Goal: Transaction & Acquisition: Book appointment/travel/reservation

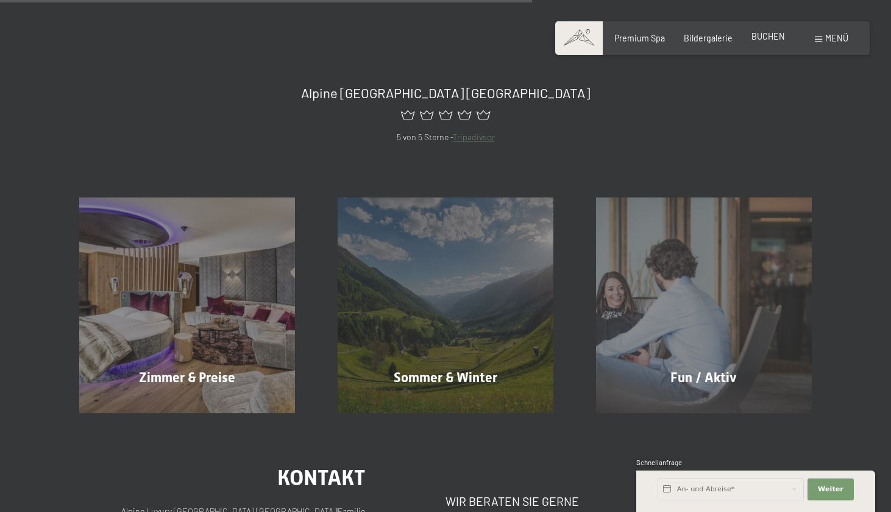
click at [771, 38] on span "BUCHEN" at bounding box center [768, 36] width 34 height 10
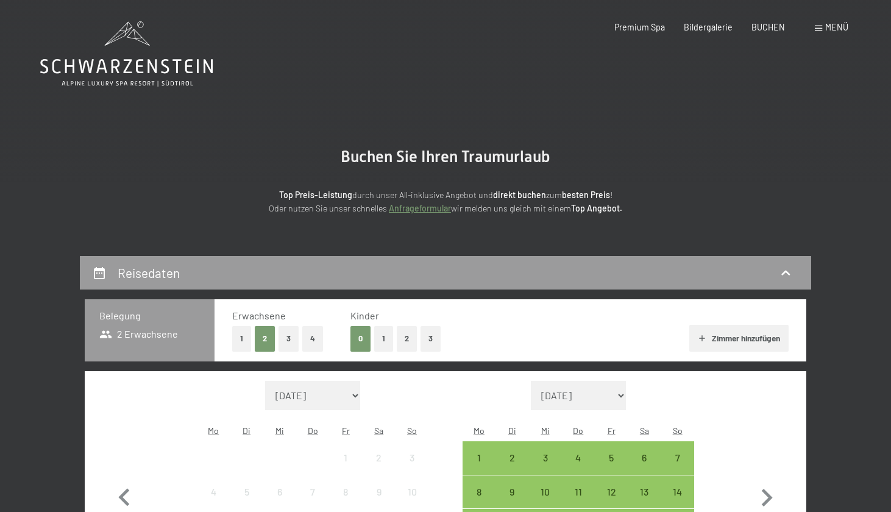
click at [836, 25] on span "Menü" at bounding box center [836, 27] width 23 height 10
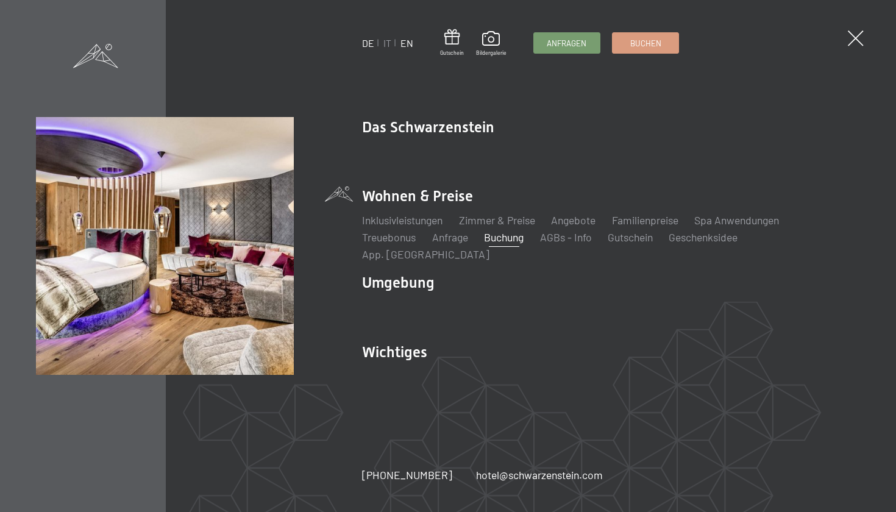
click at [406, 43] on link "EN" at bounding box center [406, 43] width 13 height 12
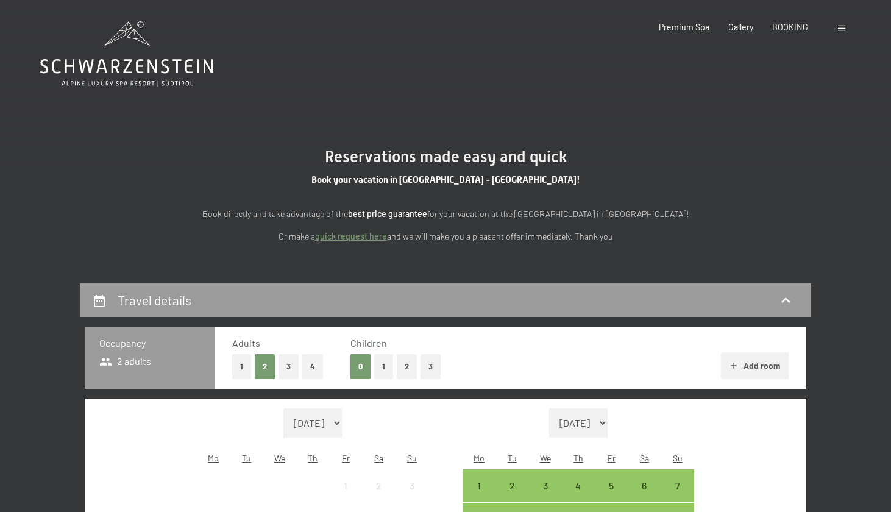
click at [120, 62] on icon at bounding box center [126, 53] width 172 height 65
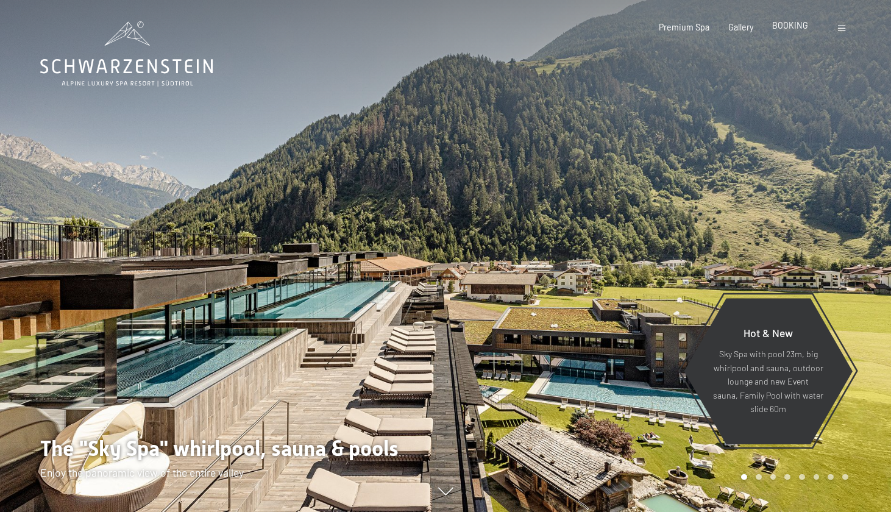
click at [792, 27] on span "BOOKING" at bounding box center [790, 25] width 36 height 10
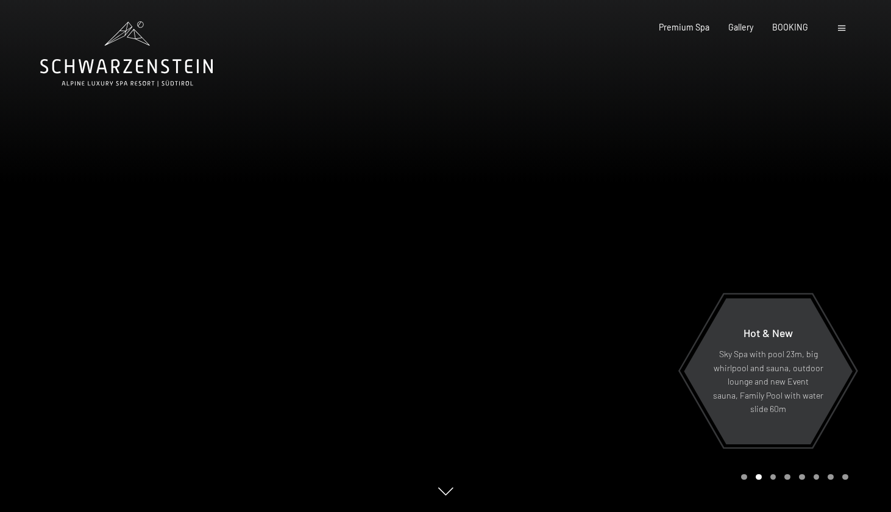
click at [130, 66] on icon at bounding box center [126, 53] width 172 height 65
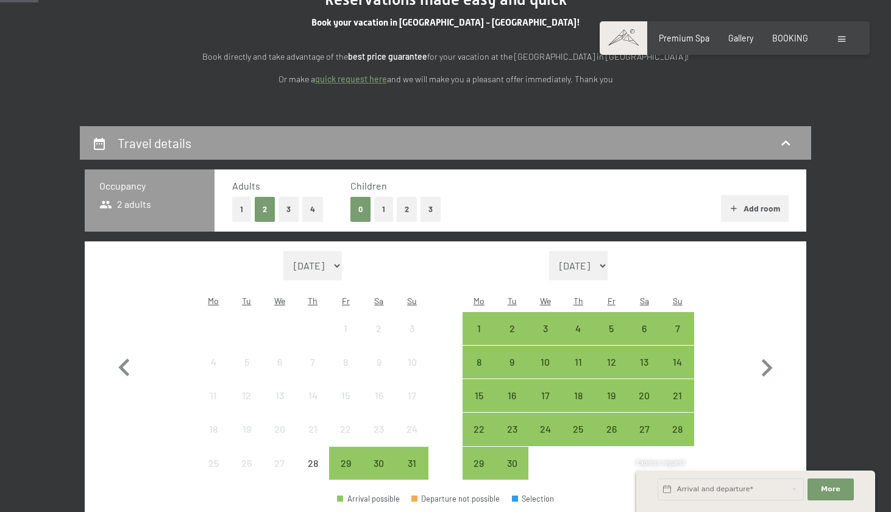
scroll to position [172, 0]
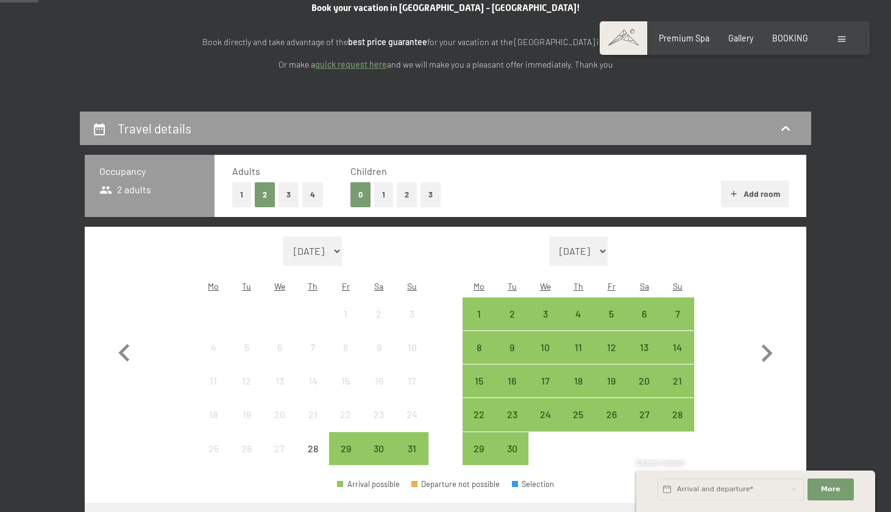
click at [385, 191] on button "1" at bounding box center [383, 194] width 19 height 25
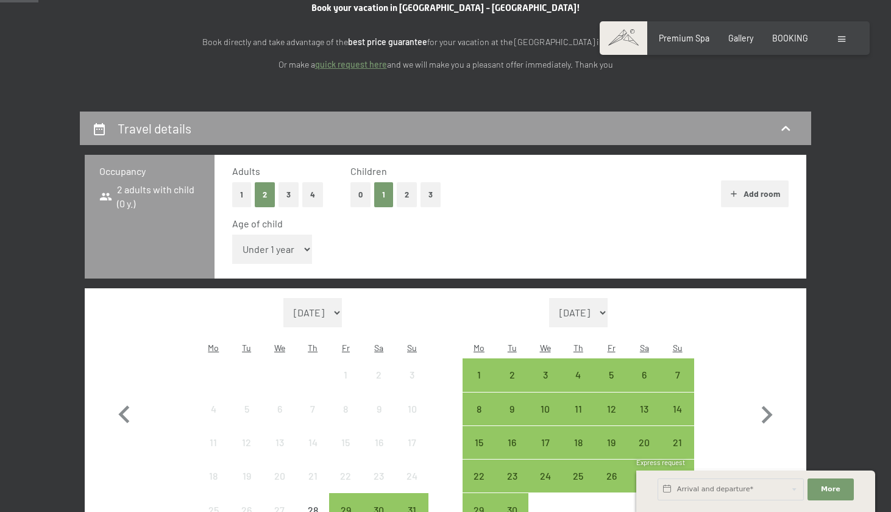
select select "6"
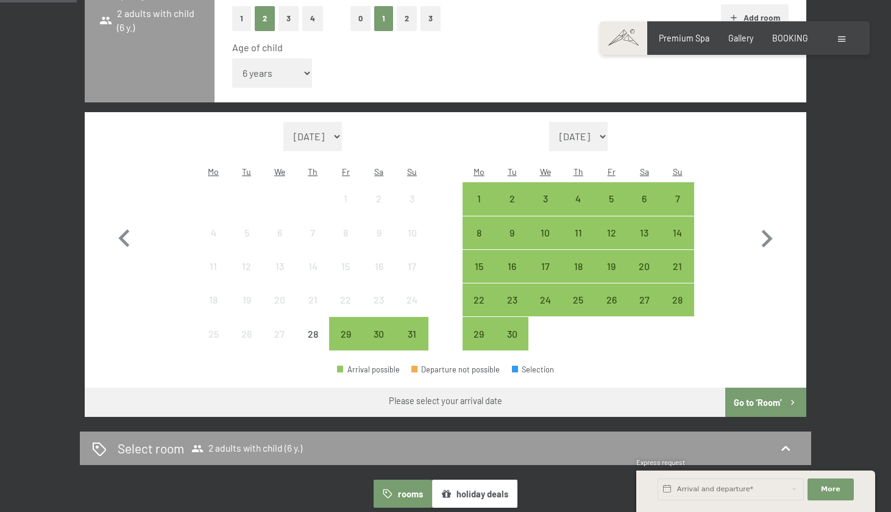
scroll to position [349, 0]
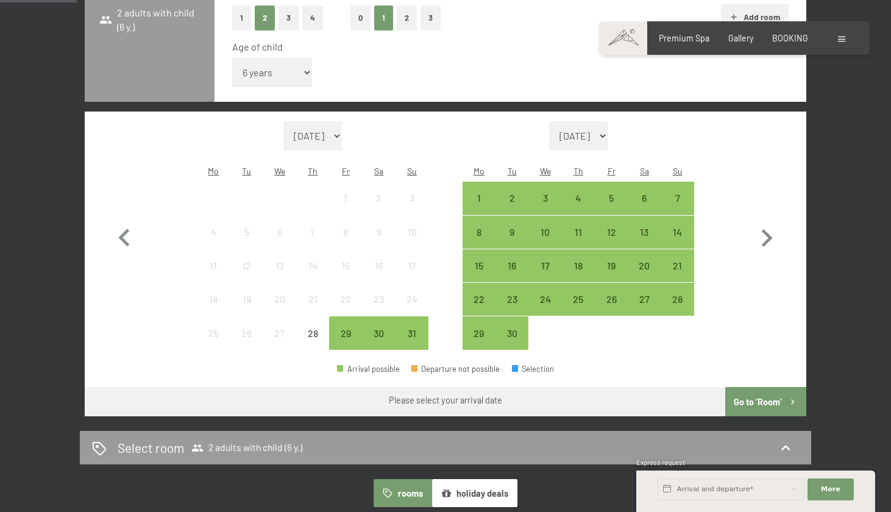
select select "[DATE]"
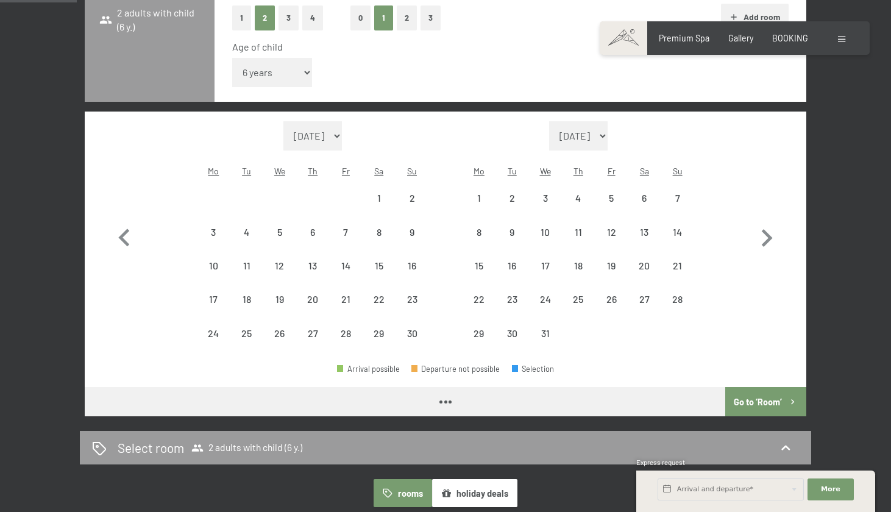
select select "[DATE]"
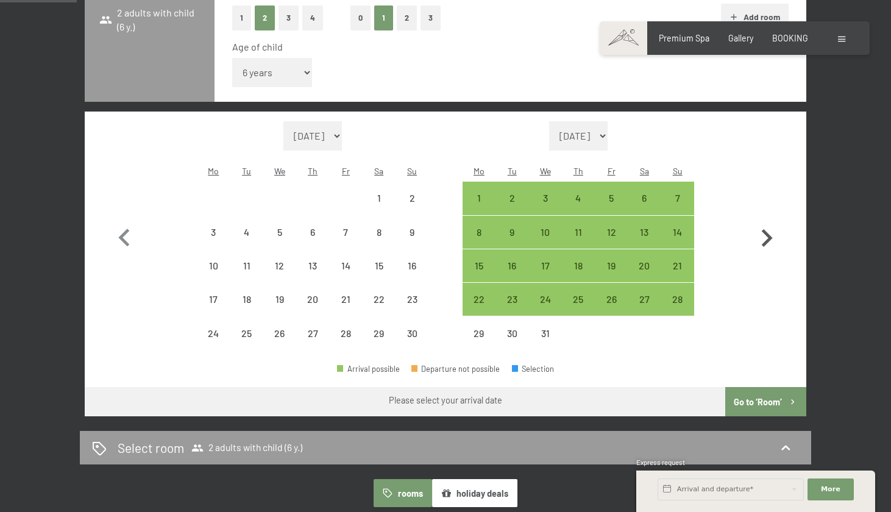
select select "[DATE]"
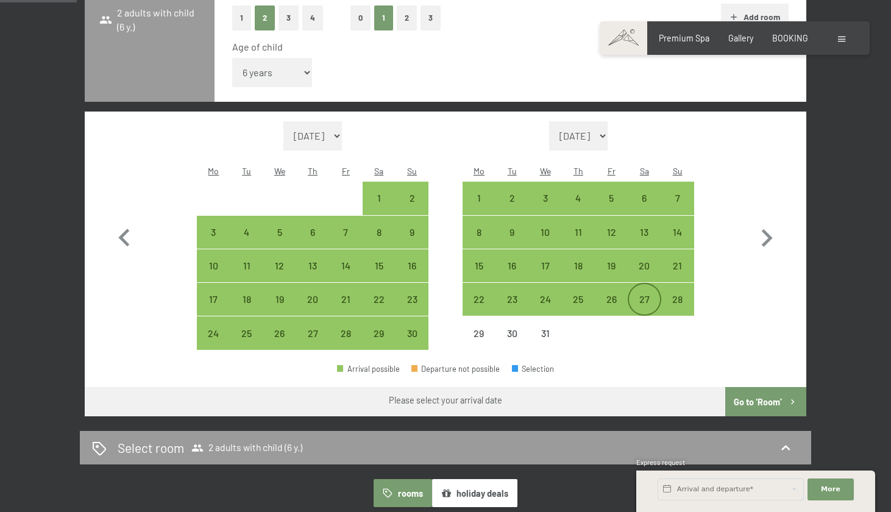
click at [652, 294] on div "27" at bounding box center [644, 309] width 30 height 30
select select "2025-11-01"
select select "2025-12-01"
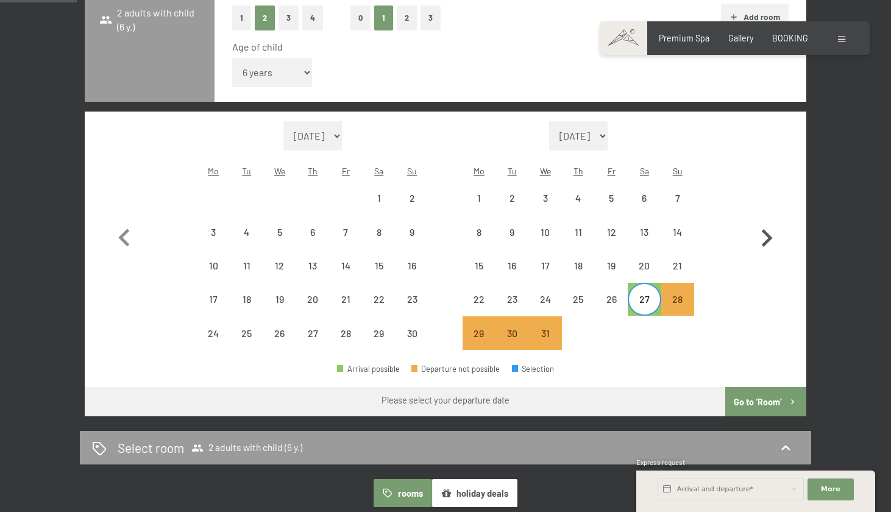
click at [766, 221] on icon "button" at bounding box center [766, 238] width 35 height 35
select select "2025-12-01"
select select "2026-01-01"
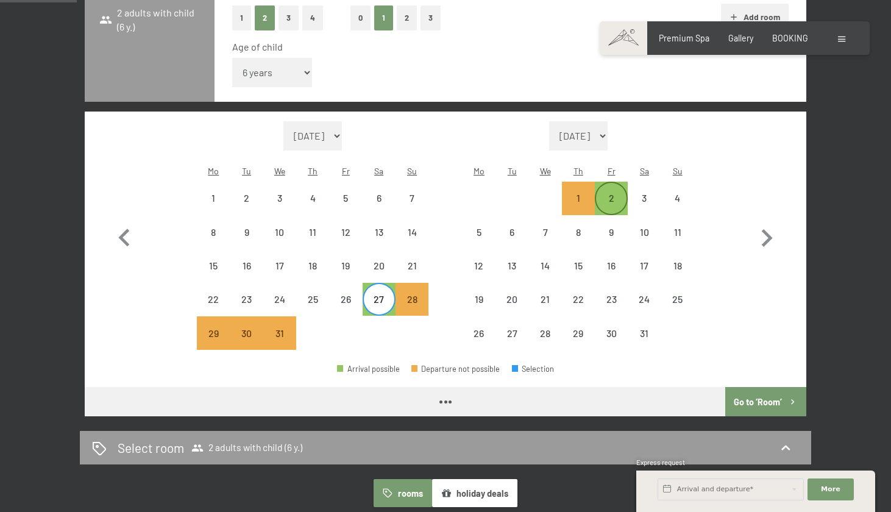
select select "2025-12-01"
select select "2026-01-01"
click at [616, 193] on div "2" at bounding box center [611, 208] width 30 height 30
select select "2025-12-01"
select select "2026-01-01"
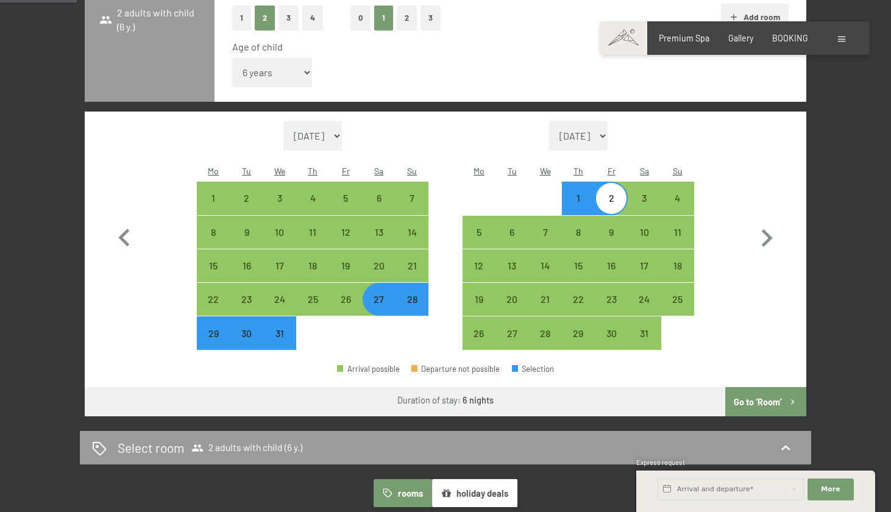
click at [765, 387] on button "Go to ‘Room’" at bounding box center [765, 401] width 81 height 29
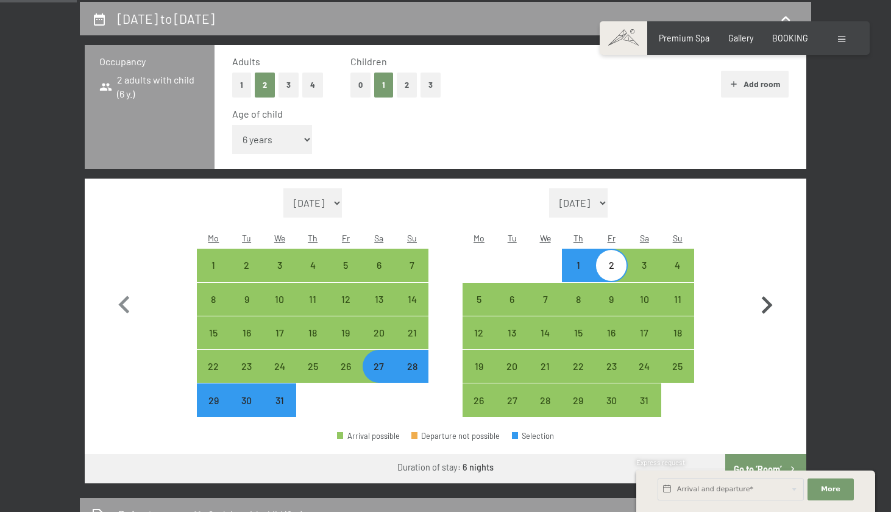
select select "2025-12-01"
select select "2026-01-01"
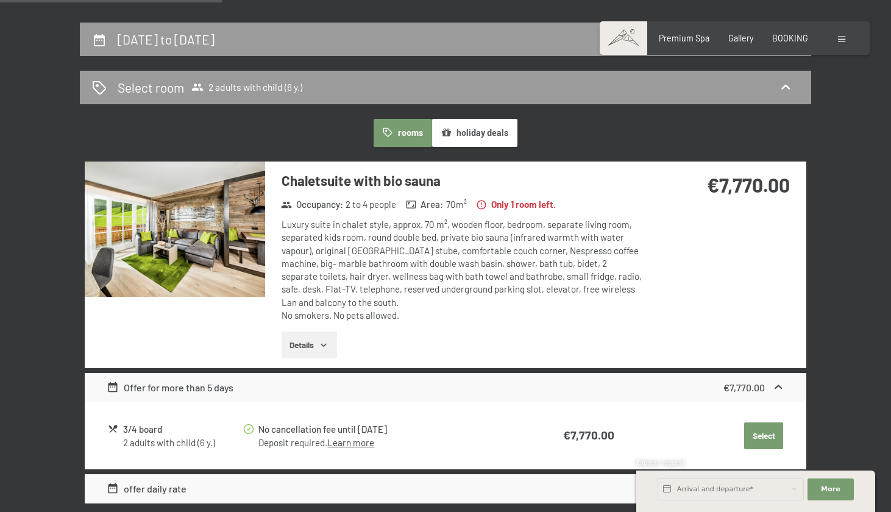
scroll to position [94, 0]
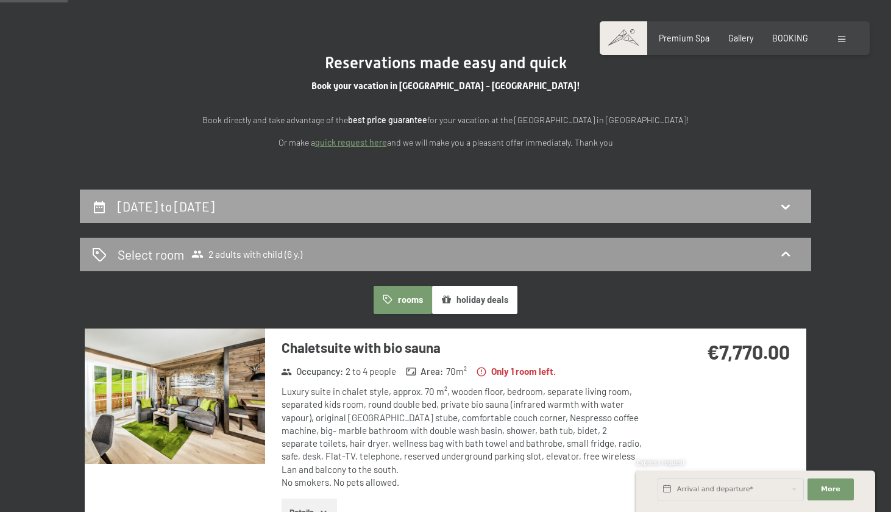
click at [417, 207] on div "27th December to 2nd January 2026" at bounding box center [445, 206] width 707 height 18
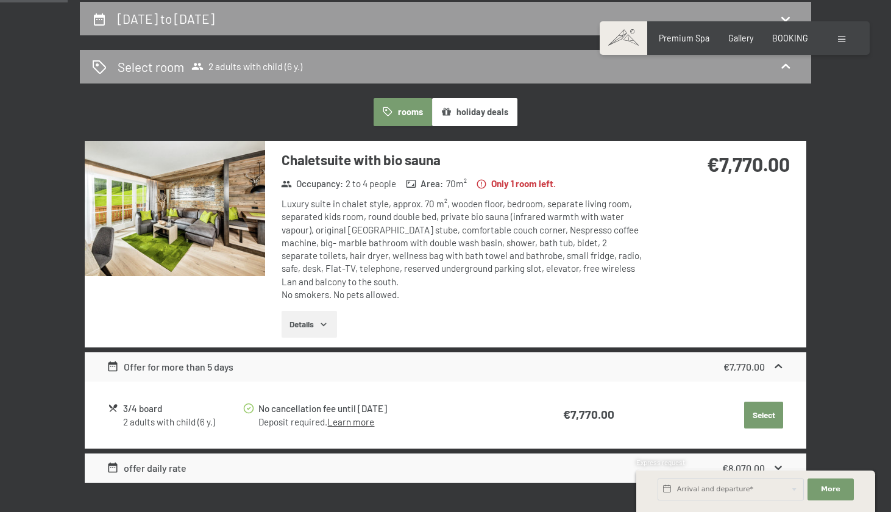
select select "6"
select select "2025-12-01"
select select "2026-01-01"
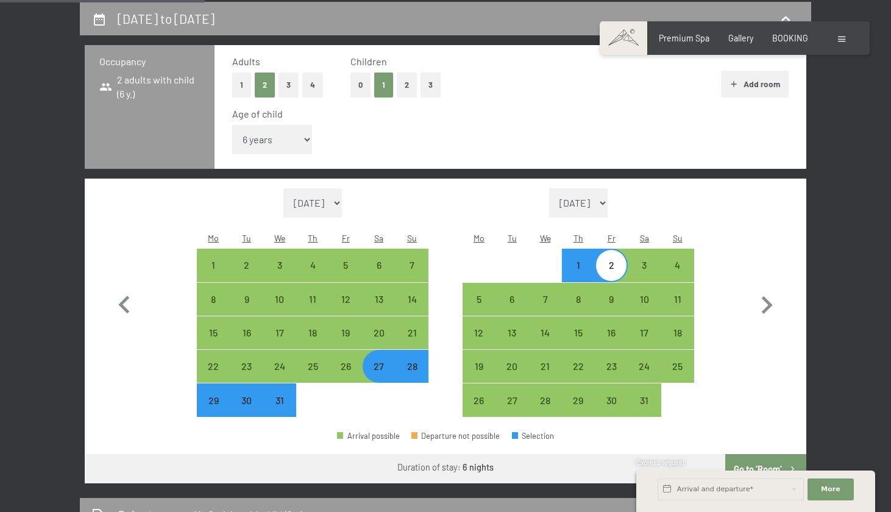
click at [381, 361] on div "27" at bounding box center [379, 376] width 30 height 30
select select "2025-12-01"
select select "2026-01-01"
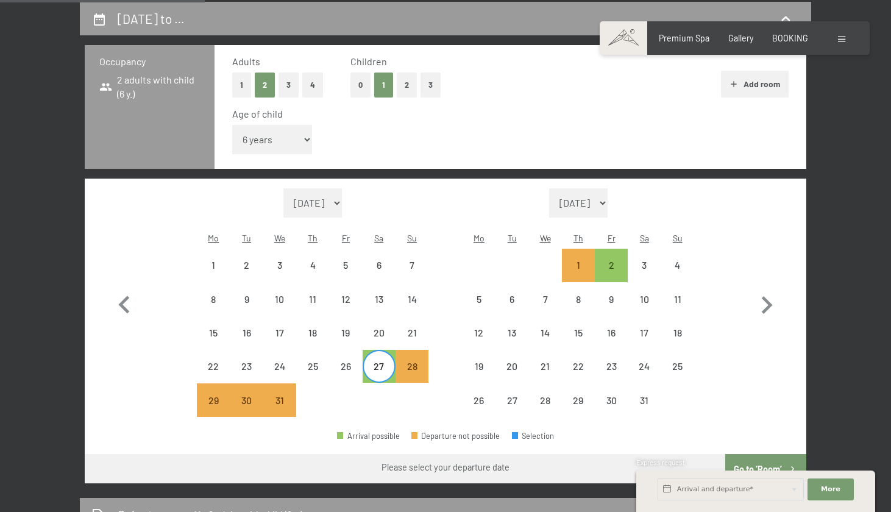
click at [417, 386] on div "Month/year August 2025 September 2025 October 2025 November 2025 December 2025 …" at bounding box center [445, 303] width 721 height 249
click at [415, 361] on div "28" at bounding box center [412, 376] width 30 height 30
select select "2025-12-01"
select select "2026-01-01"
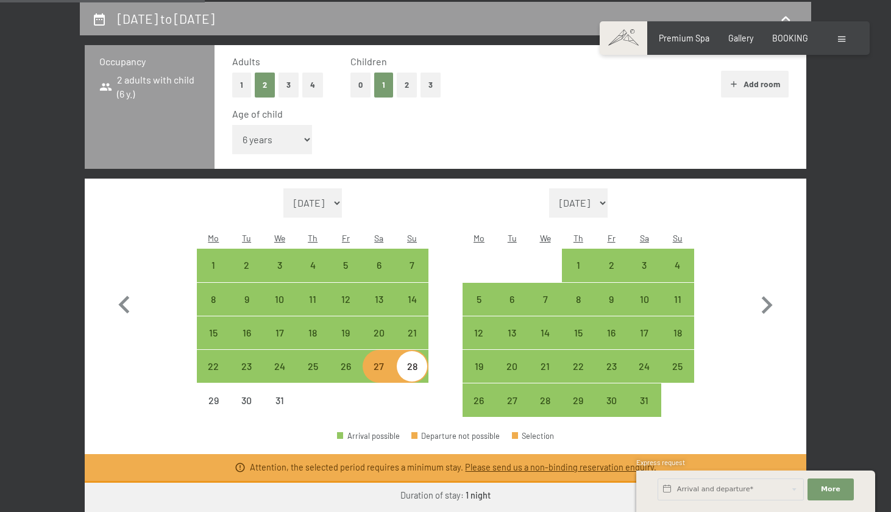
click at [417, 361] on div "28" at bounding box center [412, 376] width 30 height 30
select select "2025-12-01"
select select "2026-01-01"
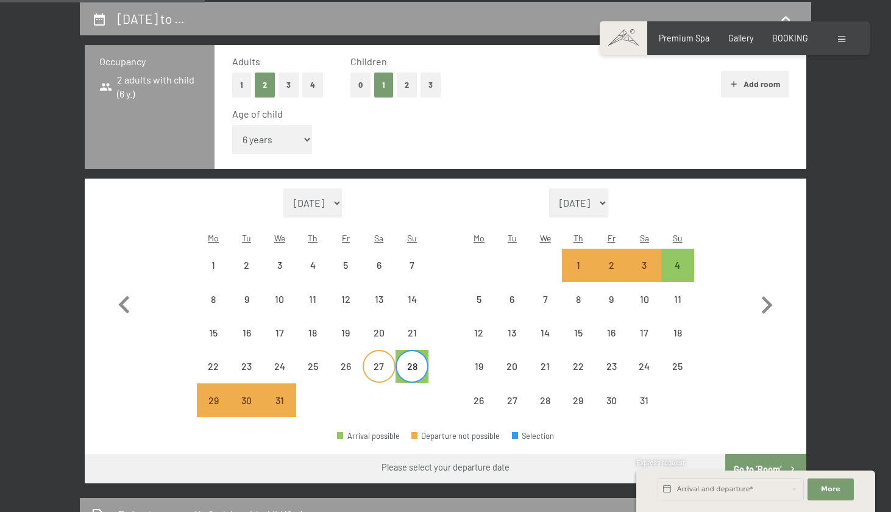
click at [375, 361] on div "27" at bounding box center [379, 376] width 30 height 30
select select "2025-12-01"
select select "2026-01-01"
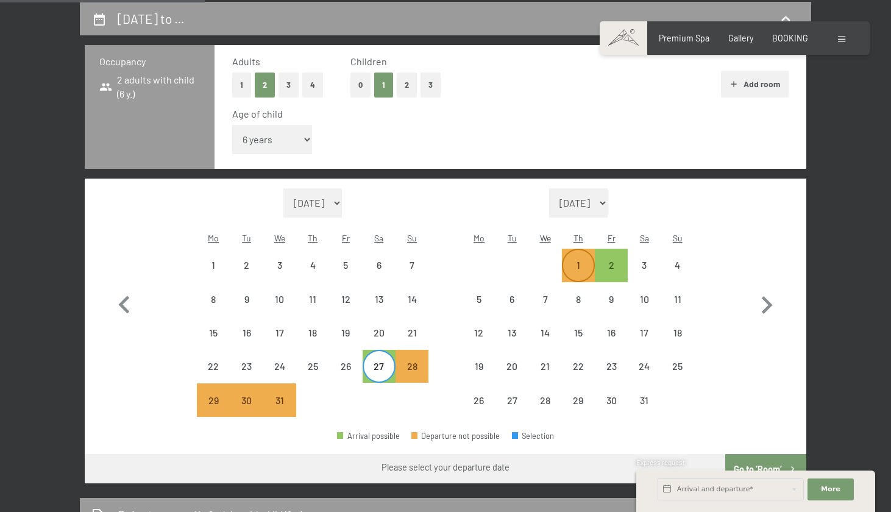
click at [570, 260] on div "1" at bounding box center [578, 275] width 30 height 30
select select "2025-12-01"
select select "2026-01-01"
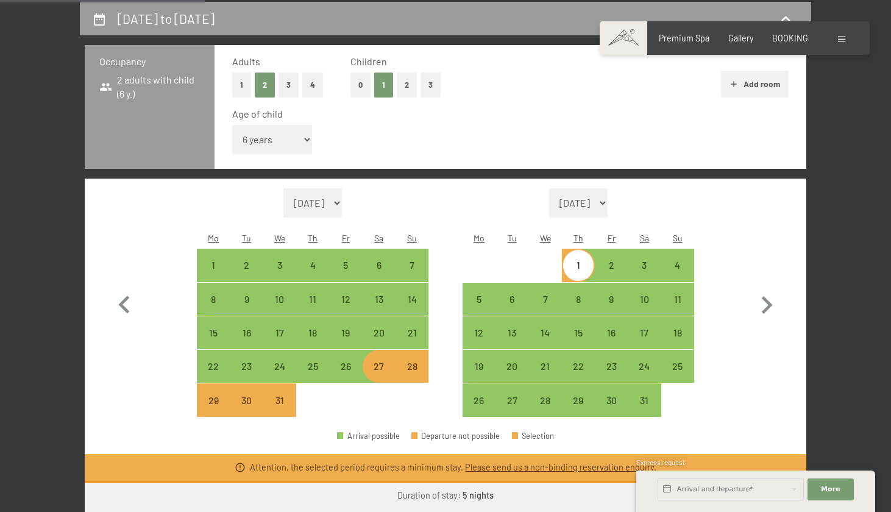
click at [380, 361] on div "27" at bounding box center [379, 376] width 30 height 30
select select "2025-12-01"
select select "2026-01-01"
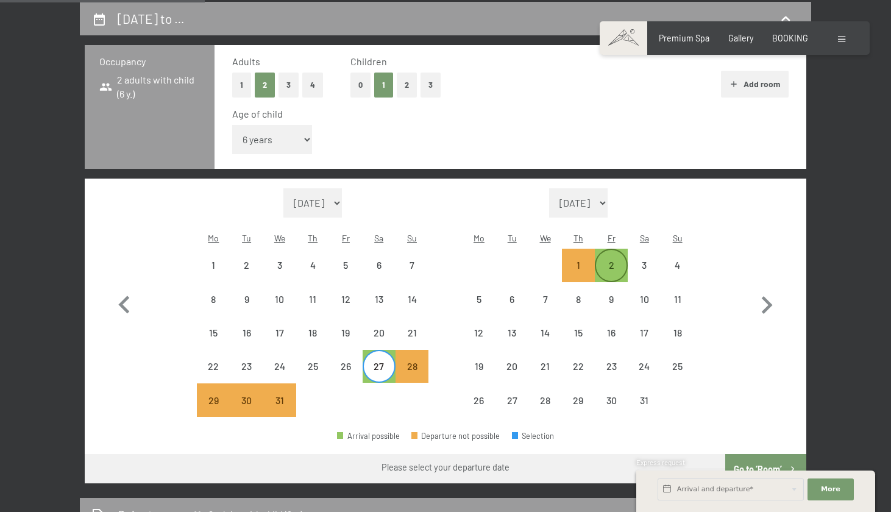
click at [604, 260] on div "2" at bounding box center [611, 275] width 30 height 30
select select "2025-12-01"
select select "2026-01-01"
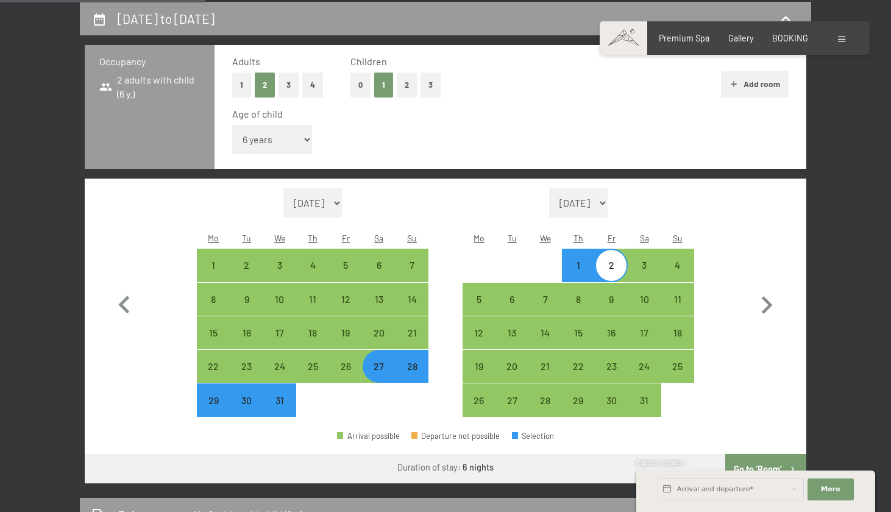
click at [215, 395] on div "29" at bounding box center [213, 410] width 30 height 30
select select "2025-12-01"
select select "2026-01-01"
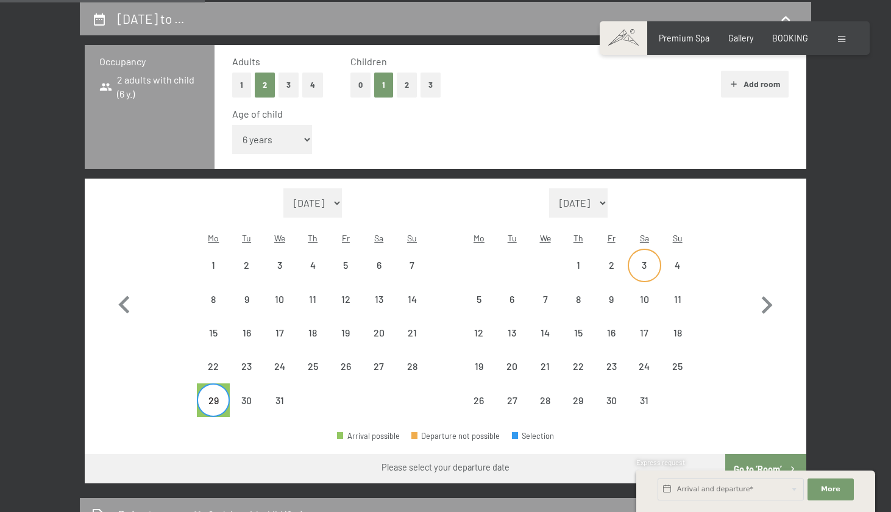
click at [638, 260] on div "3" at bounding box center [644, 275] width 30 height 30
select select "2025-12-01"
select select "2026-01-01"
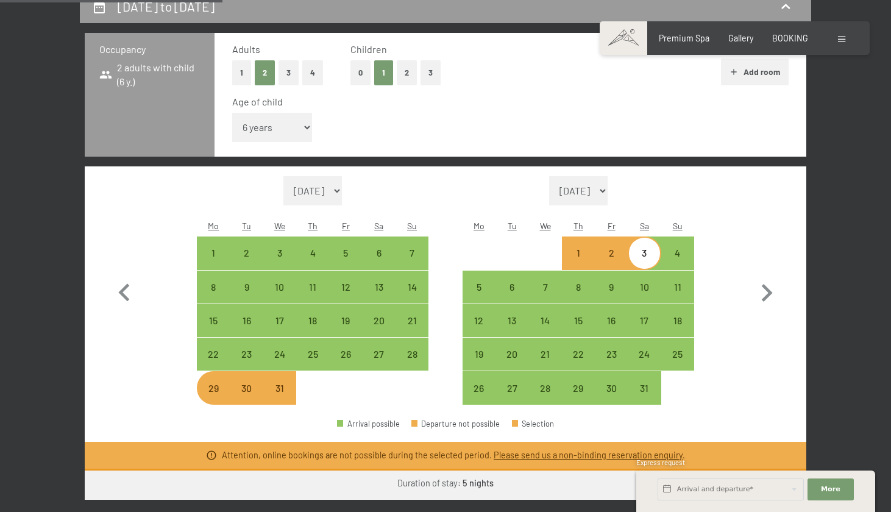
scroll to position [296, 0]
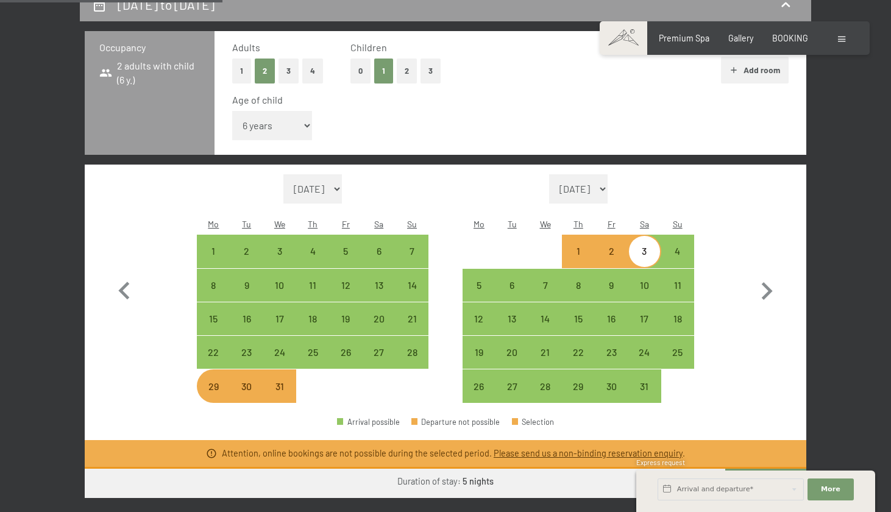
click at [757, 469] on button "Go to ‘Room’" at bounding box center [765, 483] width 81 height 29
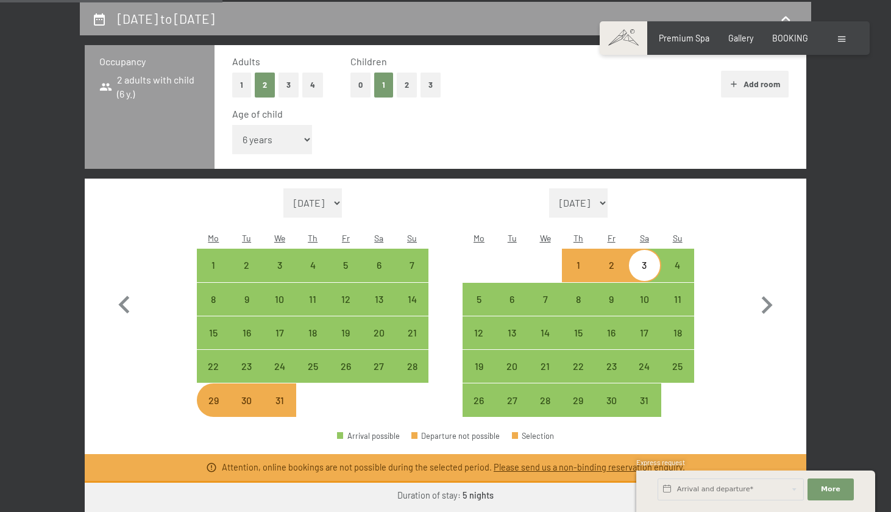
select select "2025-12-01"
select select "2026-01-01"
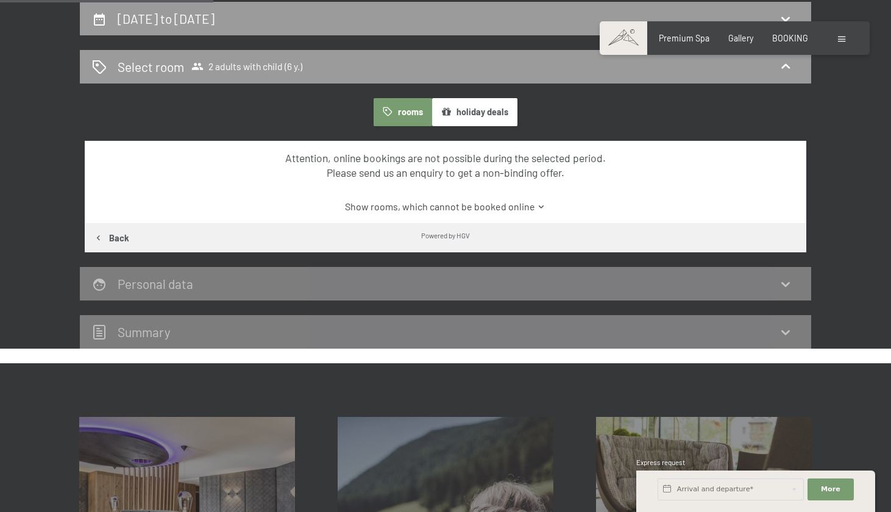
click at [403, 114] on button "rooms" at bounding box center [403, 112] width 58 height 28
click at [113, 232] on button "Back" at bounding box center [111, 237] width 53 height 29
select select "6"
select select "2025-12-01"
select select "2026-01-01"
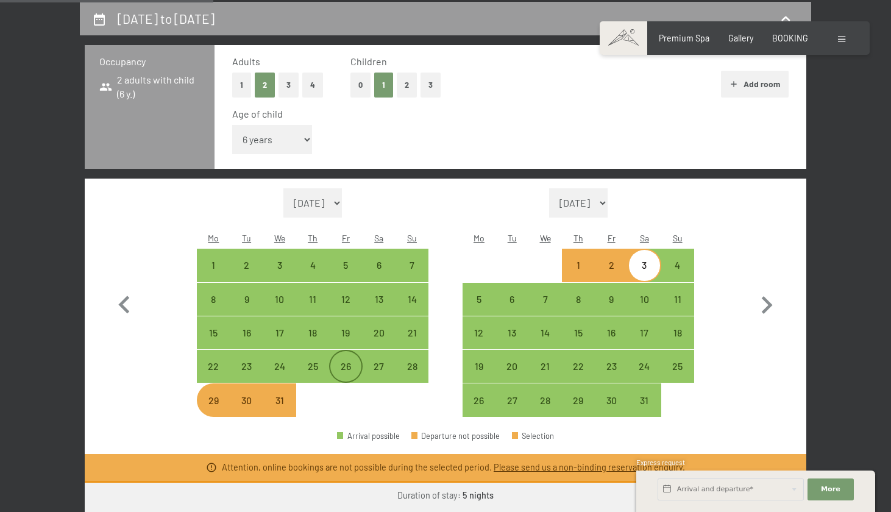
click at [345, 361] on div "26" at bounding box center [345, 376] width 30 height 30
select select "2025-12-01"
select select "2026-01-01"
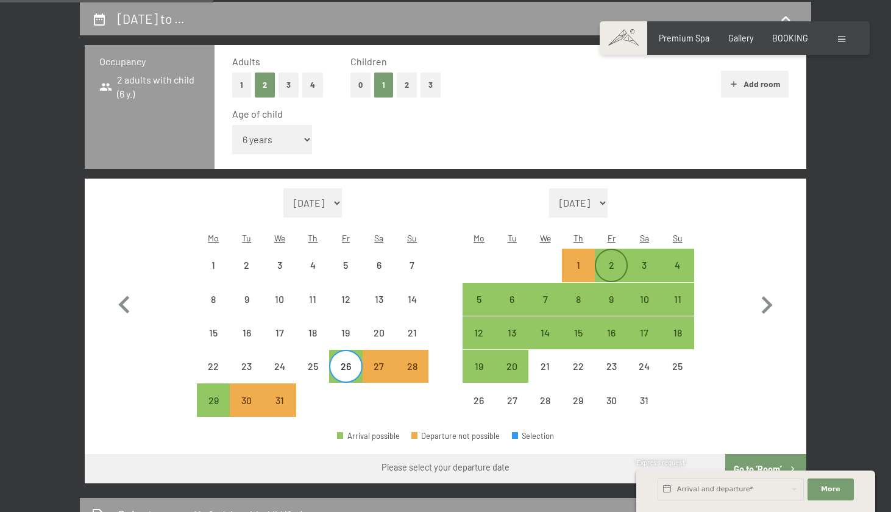
click at [608, 260] on div "2" at bounding box center [611, 275] width 30 height 30
select select "2025-12-01"
select select "2026-01-01"
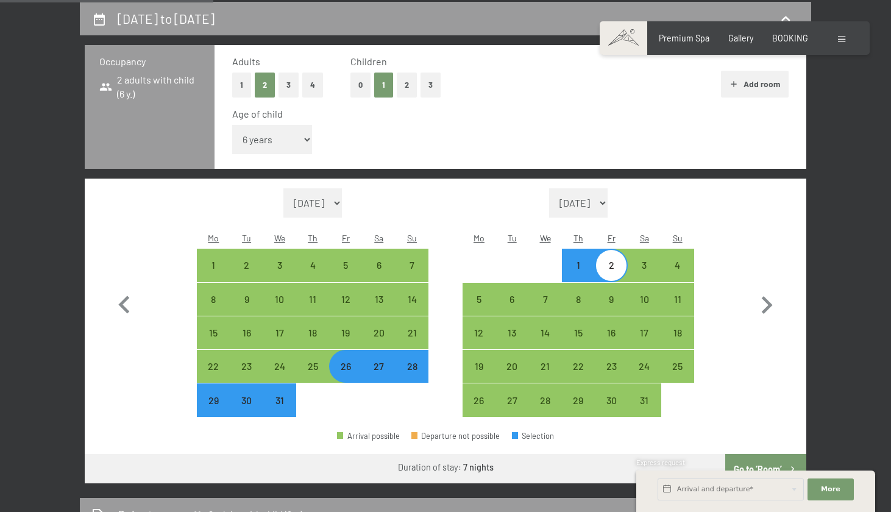
click at [751, 454] on button "Go to ‘Room’" at bounding box center [765, 468] width 81 height 29
select select "2025-12-01"
select select "2026-01-01"
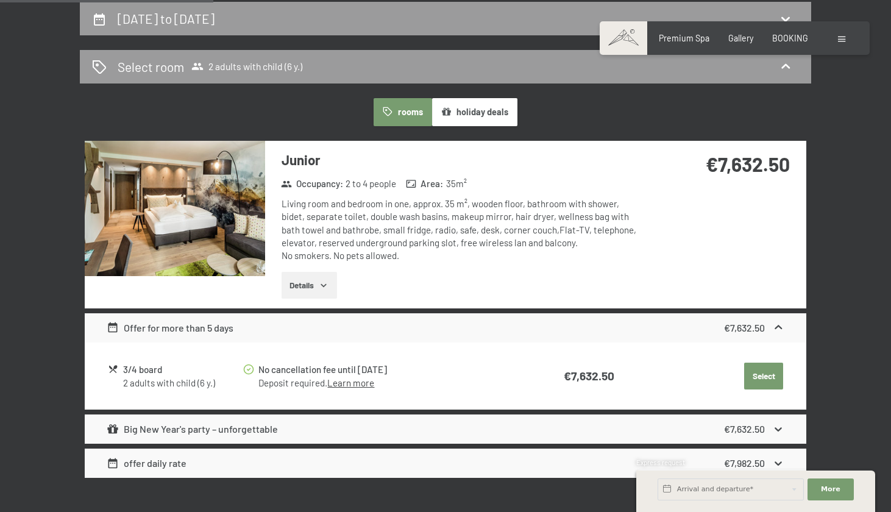
click at [187, 228] on img at bounding box center [175, 208] width 180 height 135
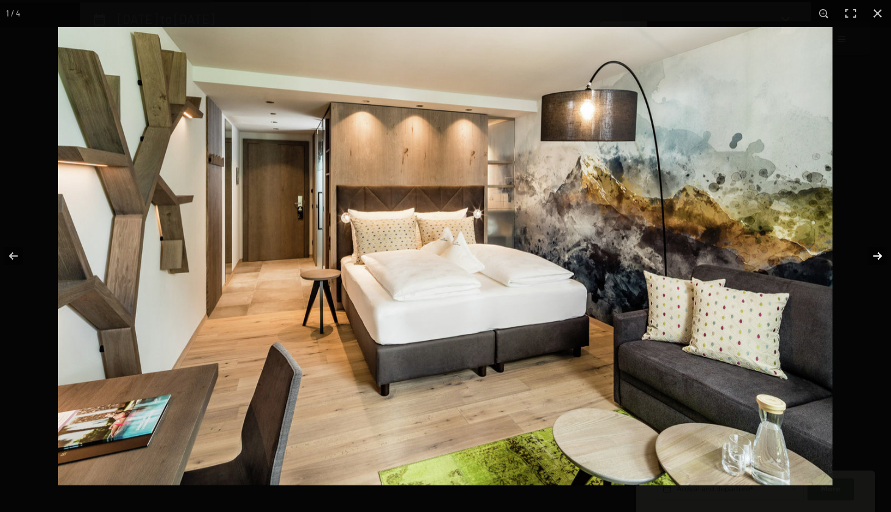
click at [880, 257] on button "button" at bounding box center [869, 255] width 43 height 61
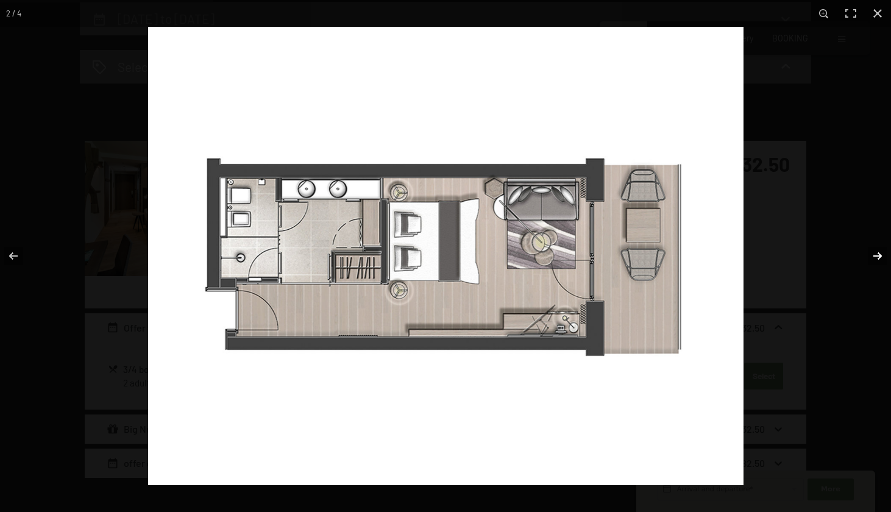
click at [880, 257] on button "button" at bounding box center [869, 255] width 43 height 61
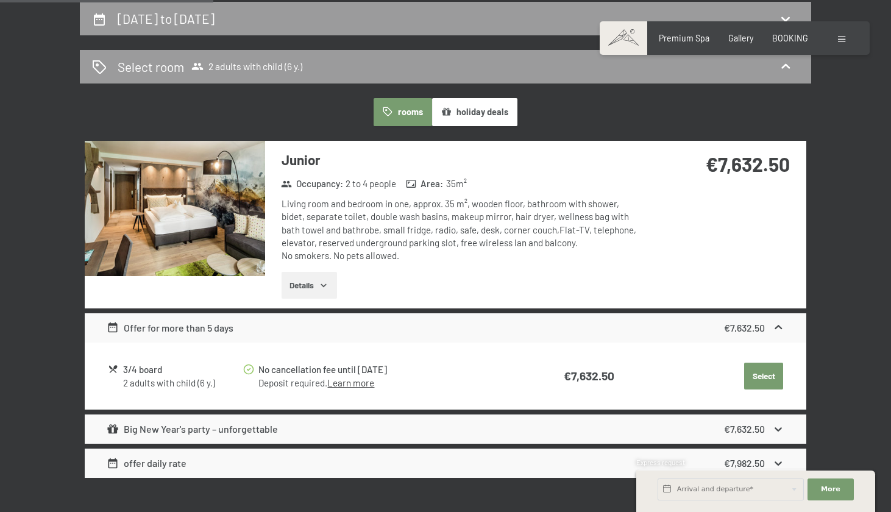
click at [0, 0] on button "button" at bounding box center [0, 0] width 0 height 0
click at [195, 324] on div "Offer for more than 5 days" at bounding box center [170, 328] width 127 height 15
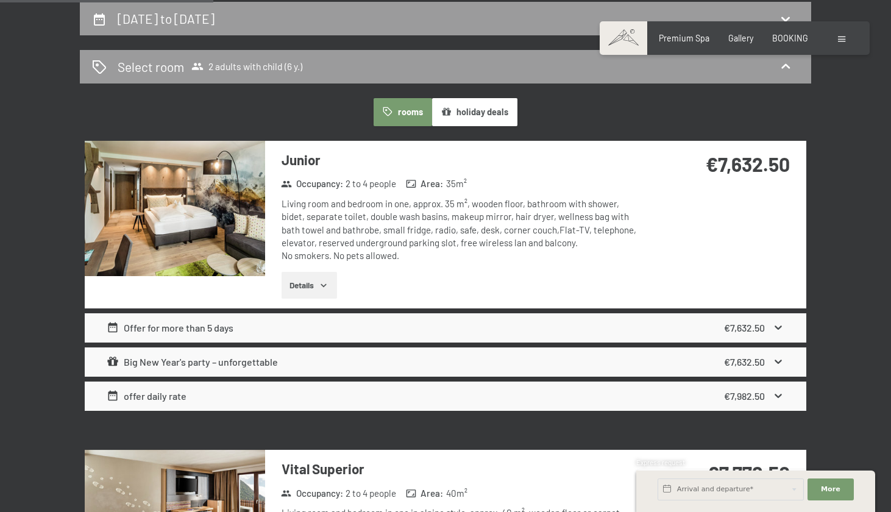
click at [195, 324] on div "Offer for more than 5 days" at bounding box center [170, 328] width 127 height 15
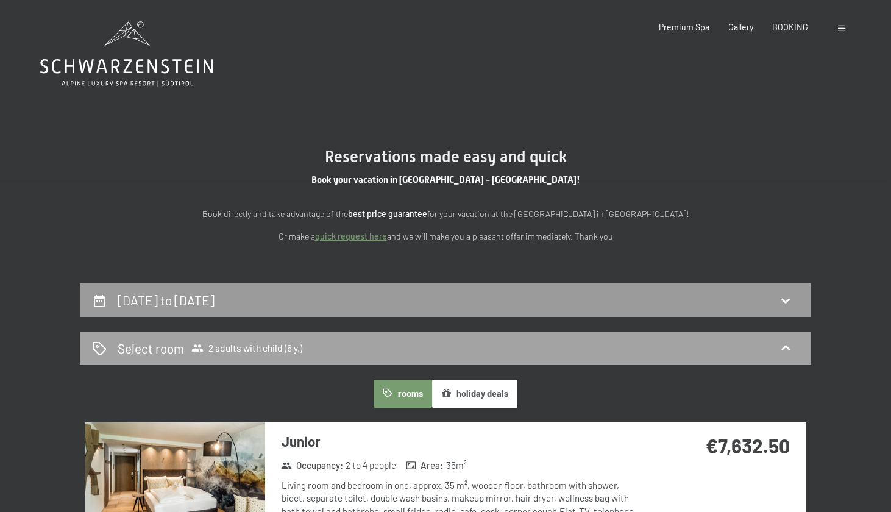
scroll to position [0, 0]
click at [214, 298] on h2 "26th December to 2nd January 2026" at bounding box center [166, 299] width 97 height 15
select select "6"
select select "2025-12-01"
select select "2026-01-01"
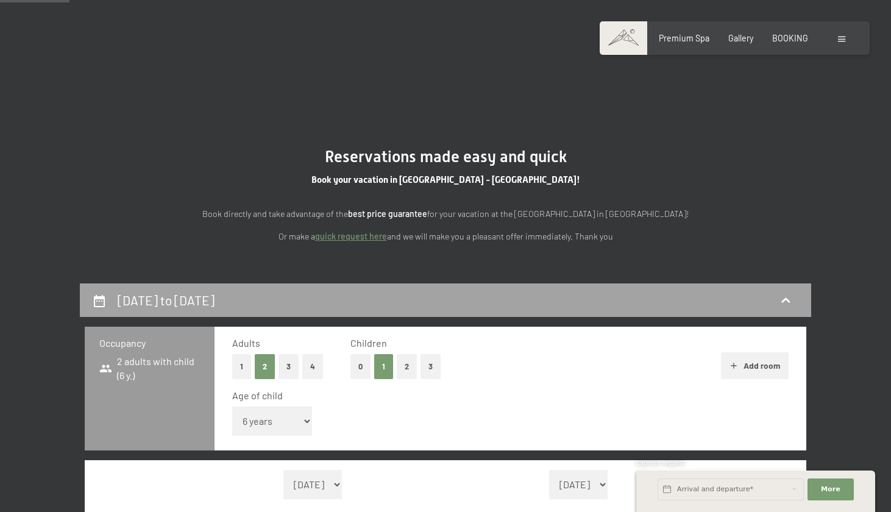
scroll to position [282, 0]
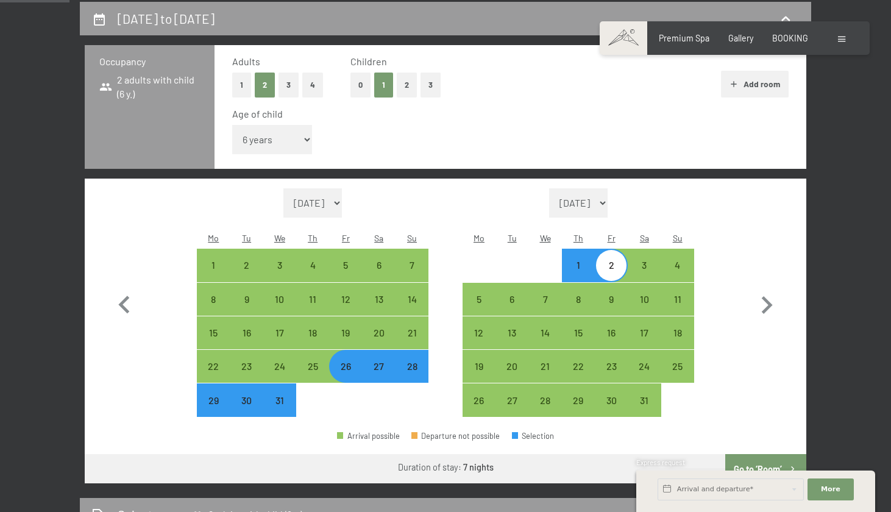
click at [381, 361] on div "27" at bounding box center [379, 376] width 30 height 30
select select "2025-12-01"
select select "2026-01-01"
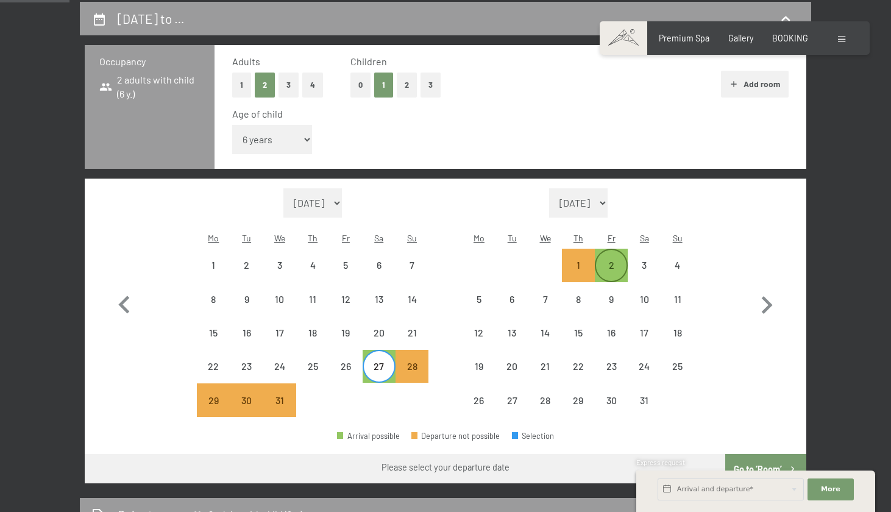
click at [604, 260] on div "2" at bounding box center [611, 275] width 30 height 30
select select "2025-12-01"
select select "2026-01-01"
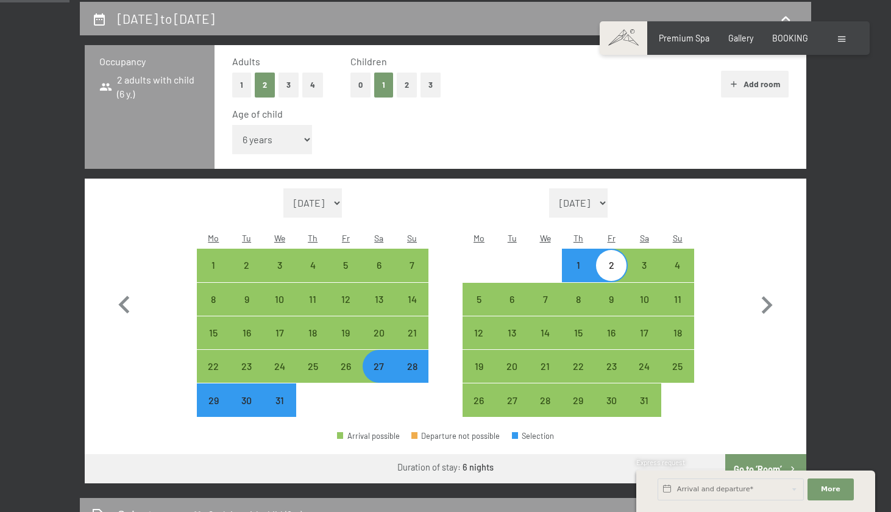
click at [757, 454] on button "Go to ‘Room’" at bounding box center [765, 468] width 81 height 29
select select "2025-12-01"
select select "2026-01-01"
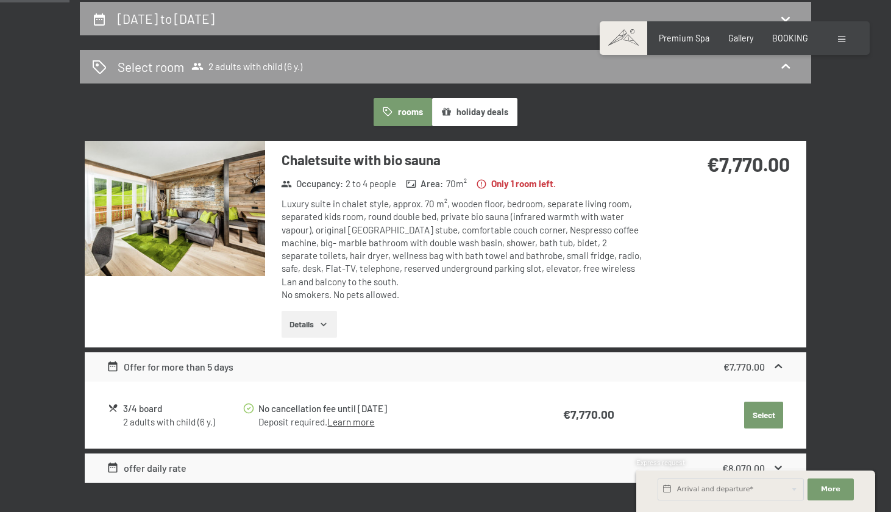
click at [180, 215] on img at bounding box center [175, 208] width 180 height 135
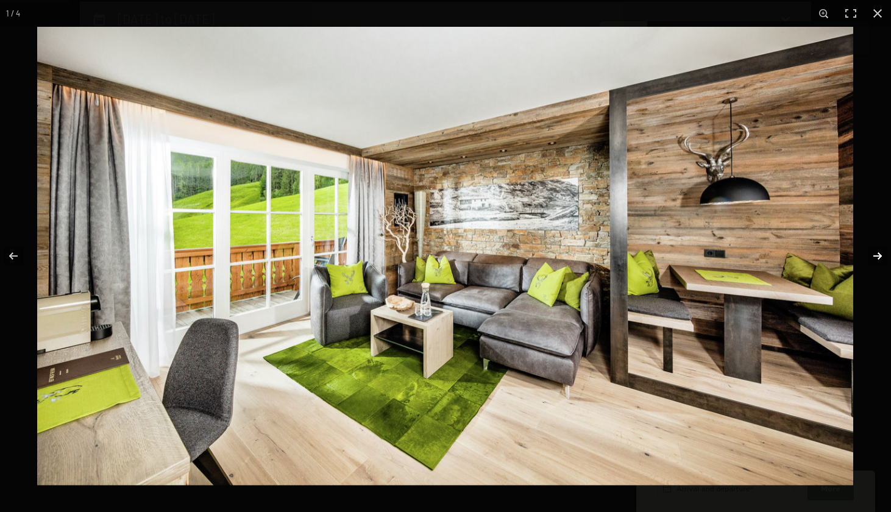
click at [878, 257] on button "button" at bounding box center [869, 255] width 43 height 61
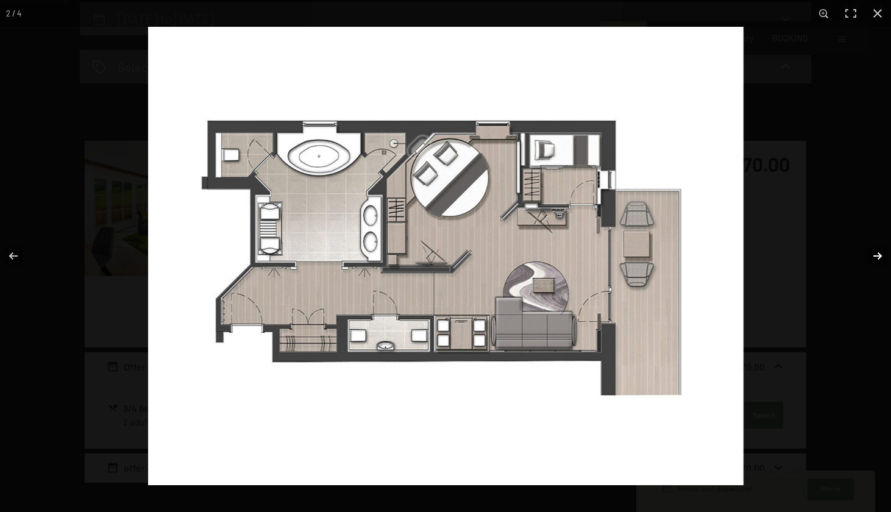
click at [878, 257] on button "button" at bounding box center [869, 255] width 43 height 61
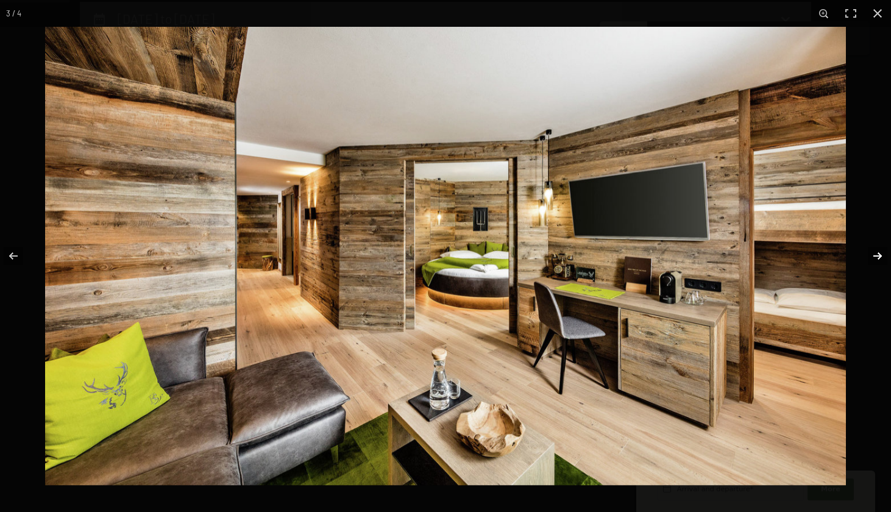
click at [878, 257] on button "button" at bounding box center [869, 255] width 43 height 61
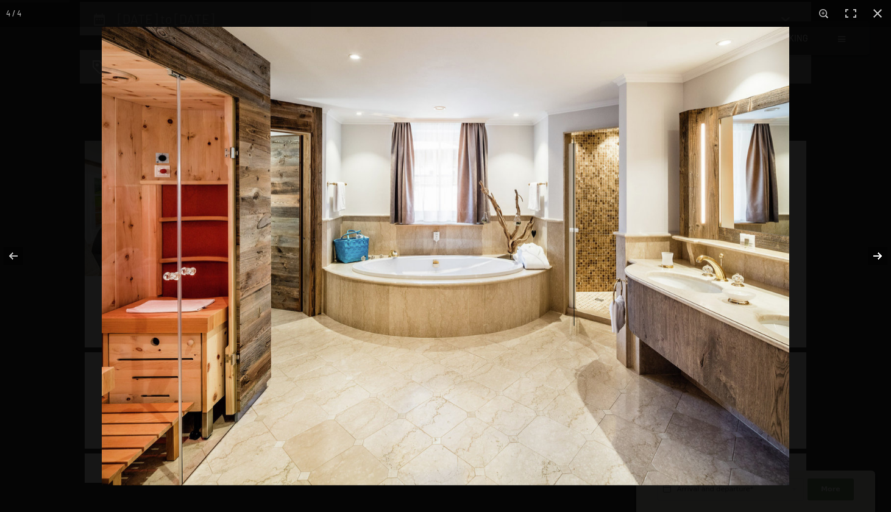
click at [878, 257] on button "button" at bounding box center [869, 255] width 43 height 61
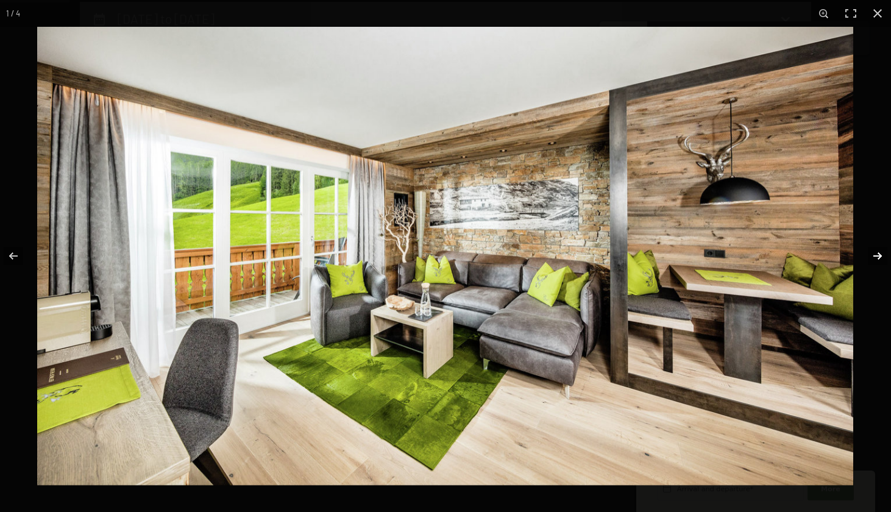
click at [878, 257] on button "button" at bounding box center [869, 255] width 43 height 61
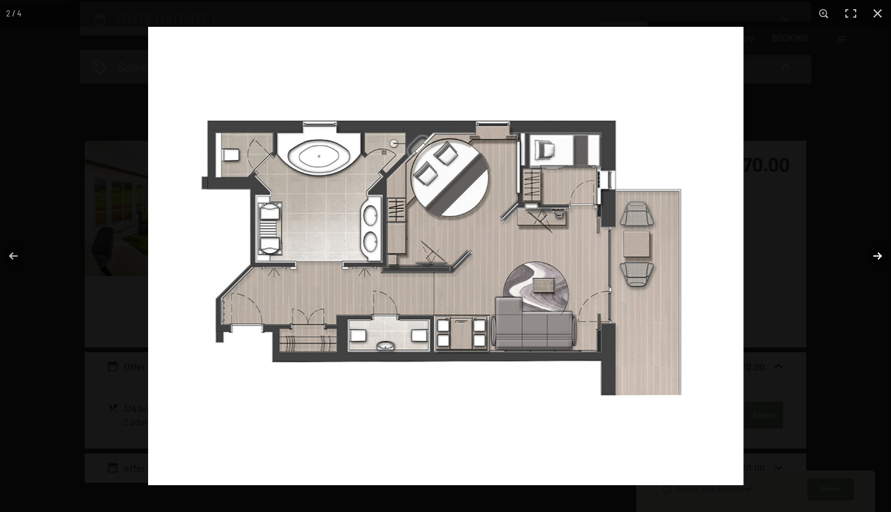
click at [878, 257] on button "button" at bounding box center [869, 255] width 43 height 61
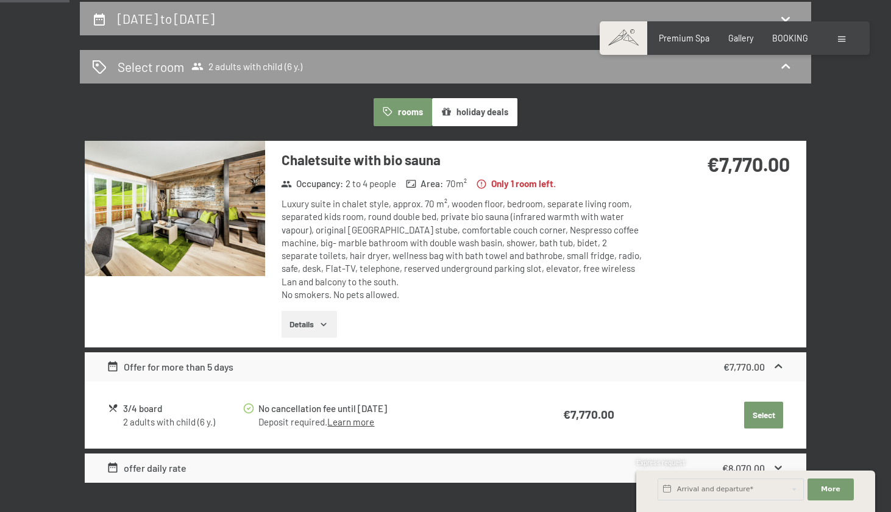
click at [0, 0] on button "button" at bounding box center [0, 0] width 0 height 0
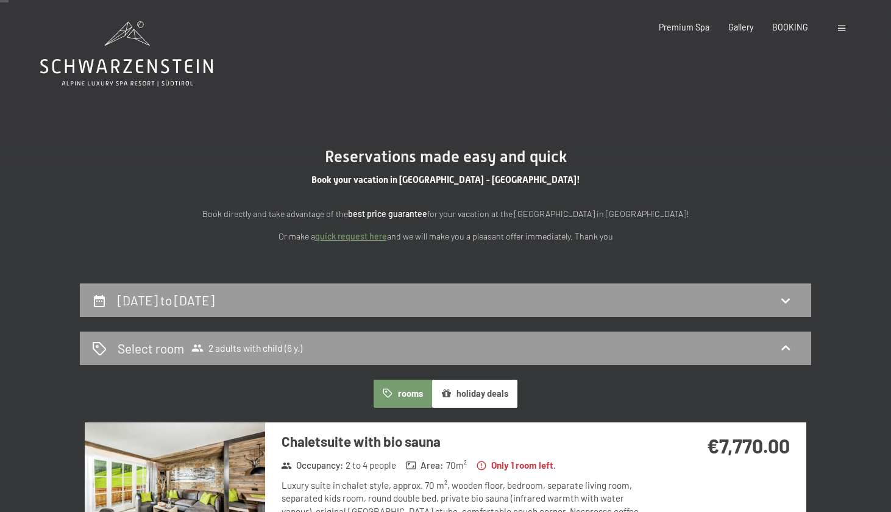
scroll to position [0, 0]
click at [845, 27] on span at bounding box center [841, 28] width 7 height 5
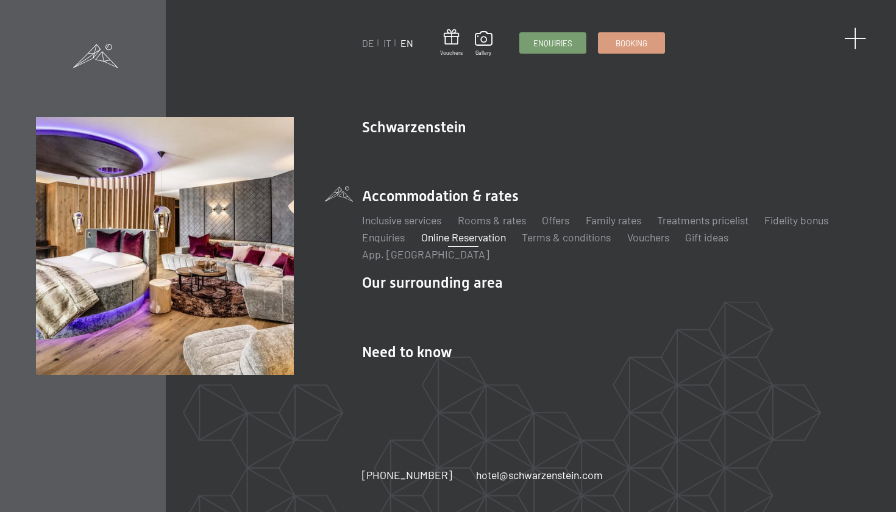
click at [854, 38] on span at bounding box center [855, 38] width 23 height 23
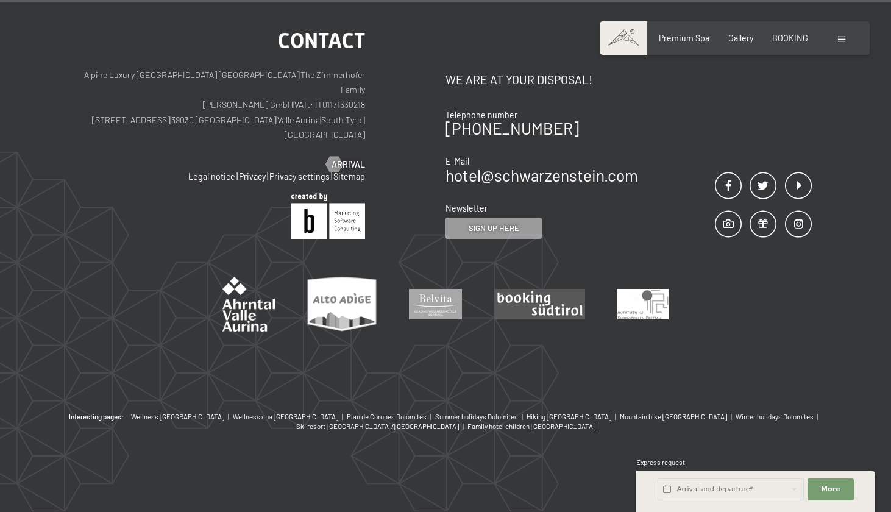
scroll to position [1238, 0]
